Goal: Use online tool/utility: Utilize a website feature to perform a specific function

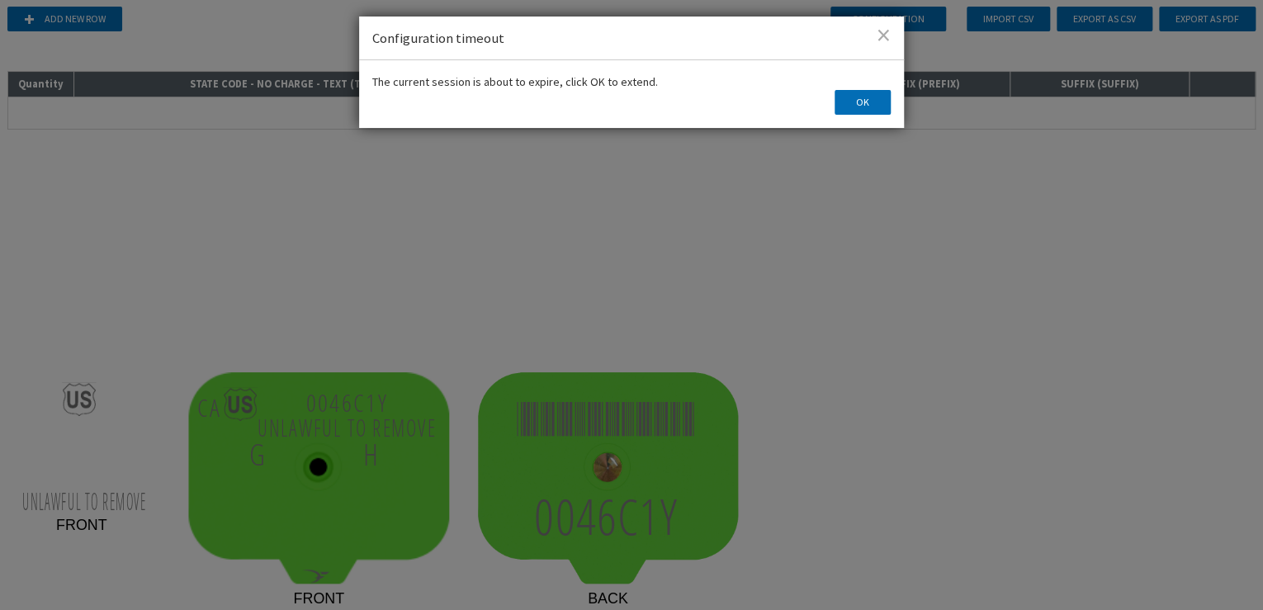
click at [883, 35] on span at bounding box center [884, 34] width 14 height 17
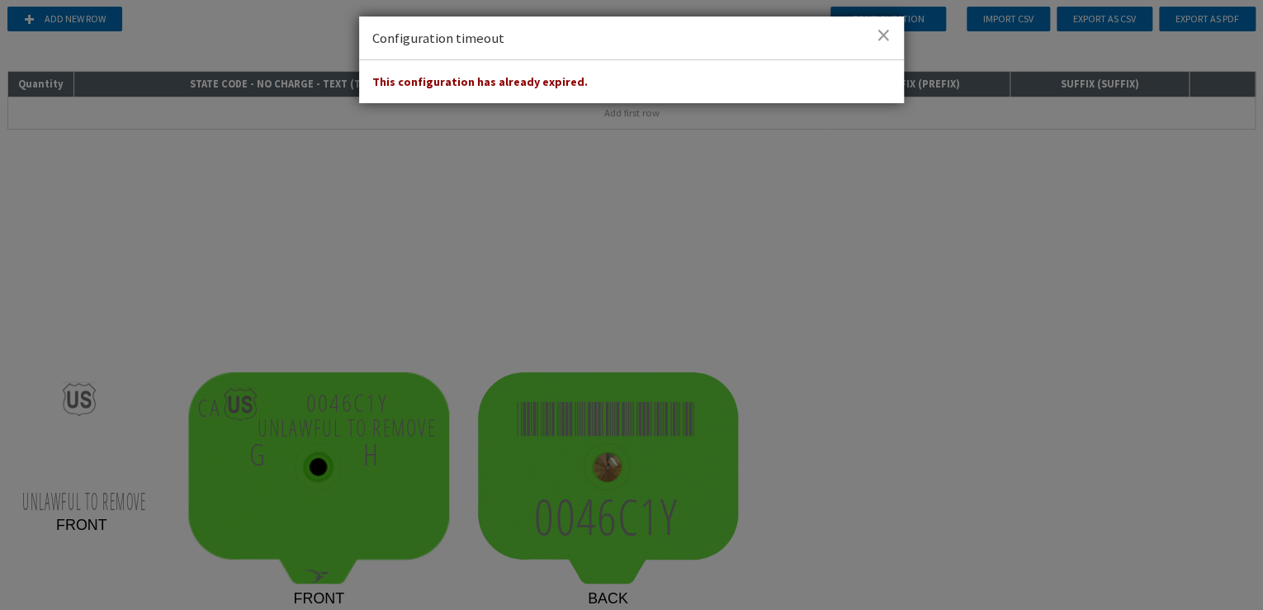
click at [875, 36] on div "Configuration timeout" at bounding box center [631, 39] width 545 height 44
click at [885, 32] on span at bounding box center [884, 34] width 14 height 17
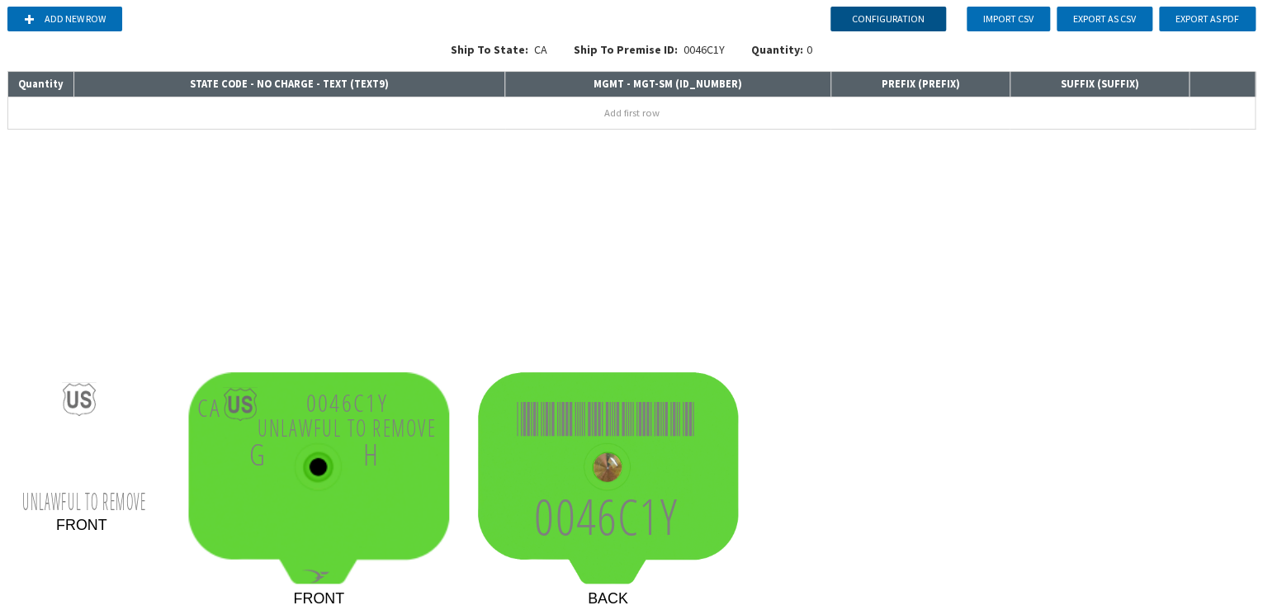
click at [887, 20] on button "Configuration" at bounding box center [888, 19] width 116 height 25
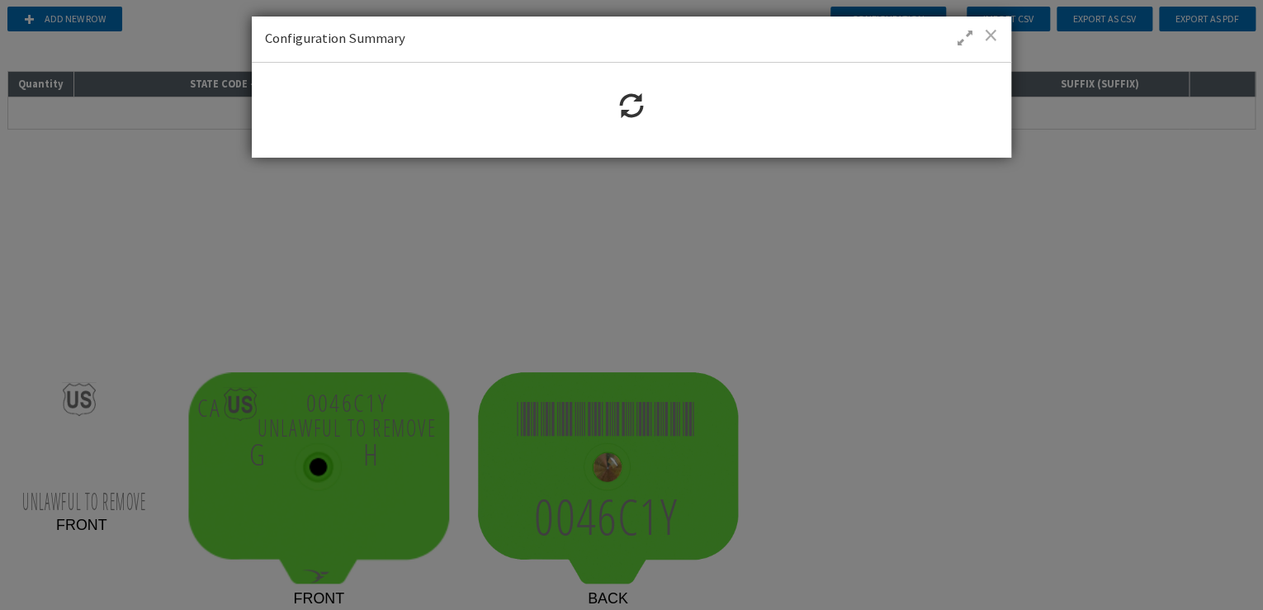
click at [987, 33] on span at bounding box center [991, 34] width 14 height 17
